Goal: Task Accomplishment & Management: Manage account settings

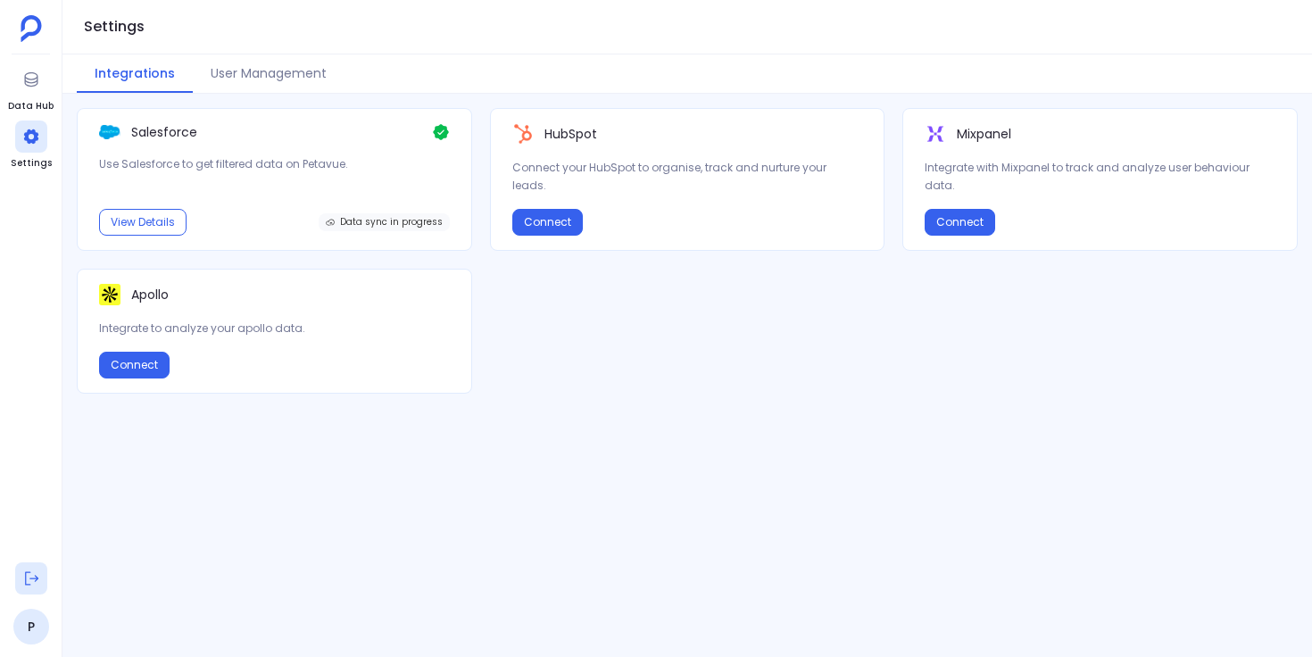
click at [21, 582] on button at bounding box center [31, 578] width 32 height 32
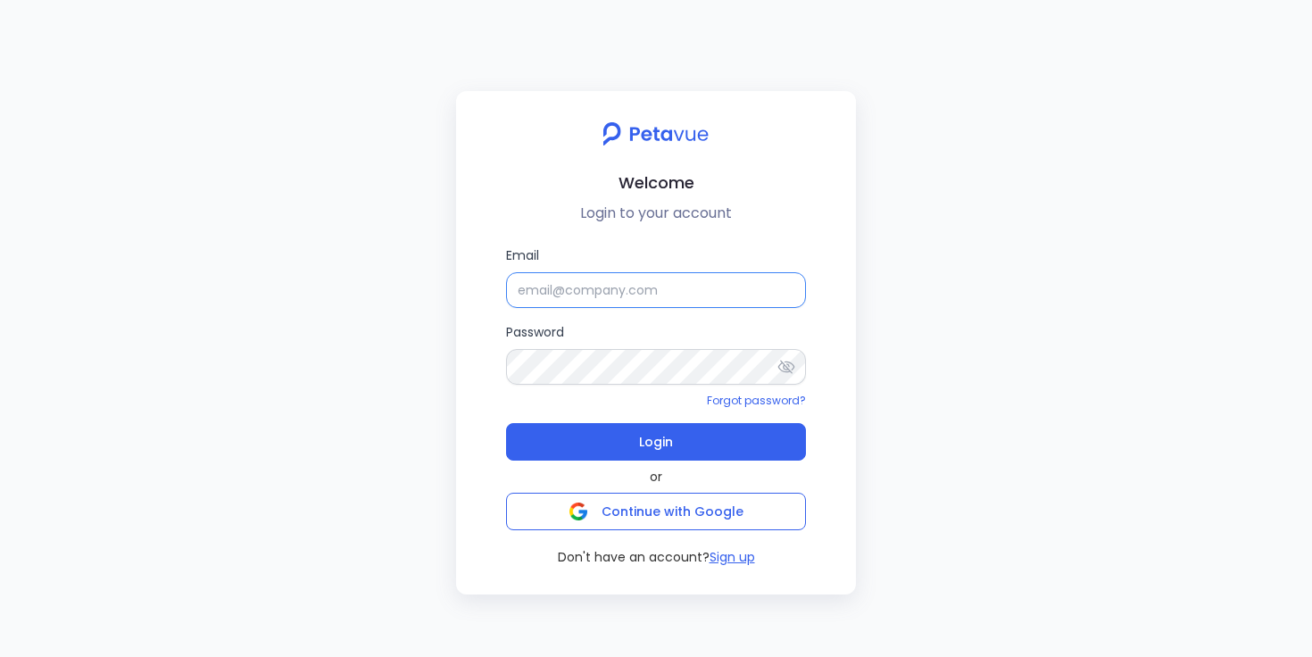
click at [550, 287] on input "Email" at bounding box center [656, 290] width 300 height 36
type input "[EMAIL_ADDRESS][DOMAIN_NAME]"
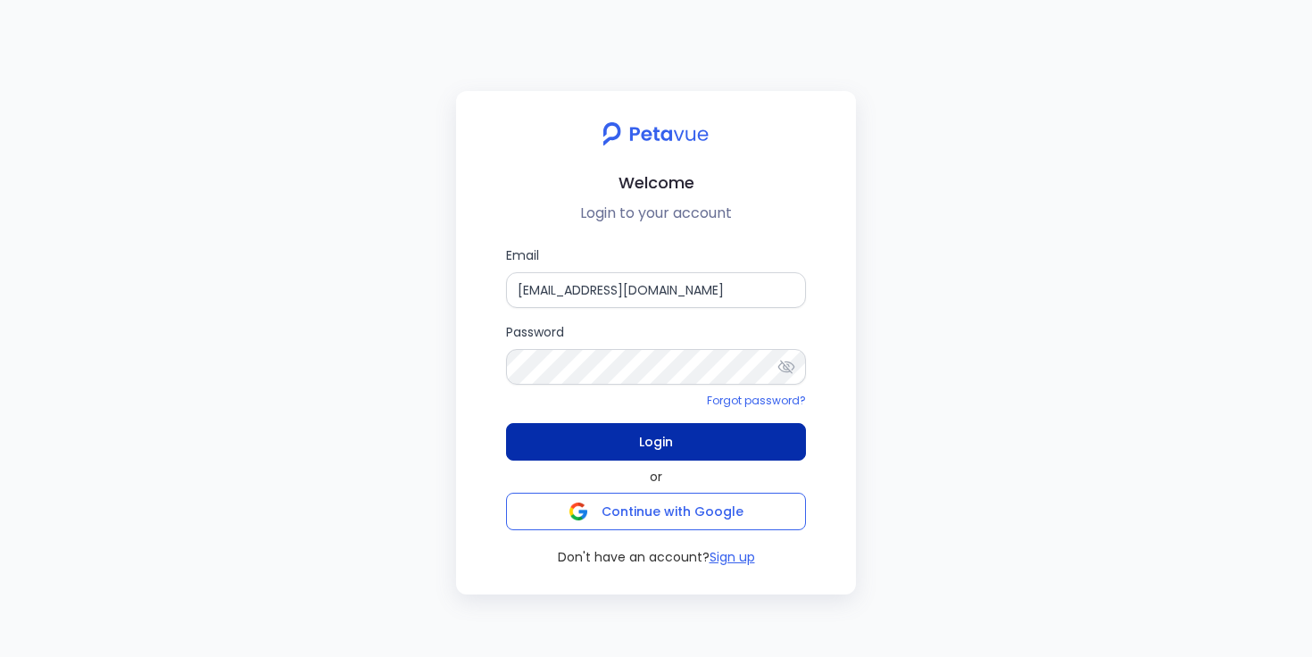
click at [631, 441] on button "Login" at bounding box center [656, 441] width 300 height 37
